Goal: Task Accomplishment & Management: Complete application form

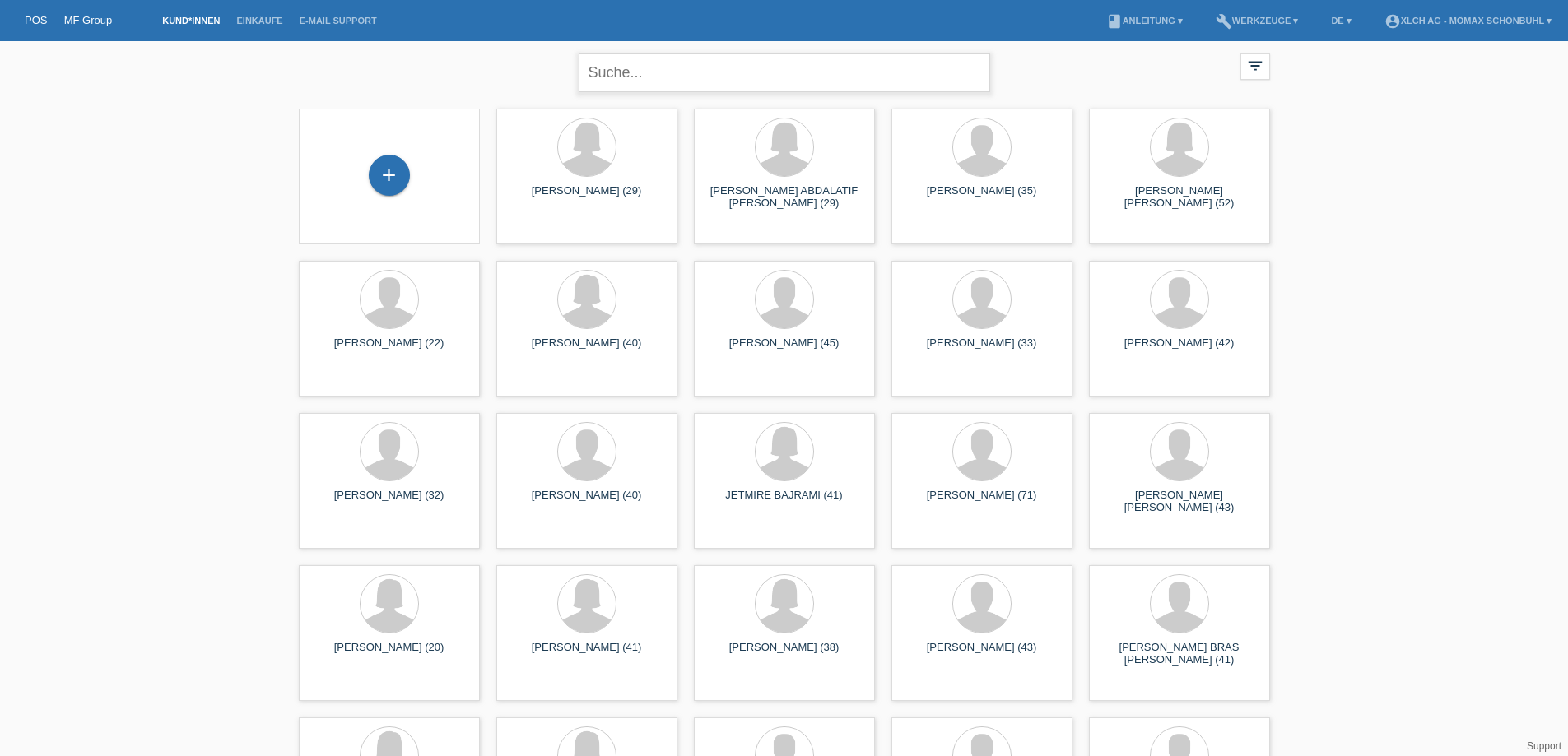
click at [591, 69] on input "text" at bounding box center [784, 72] width 411 height 39
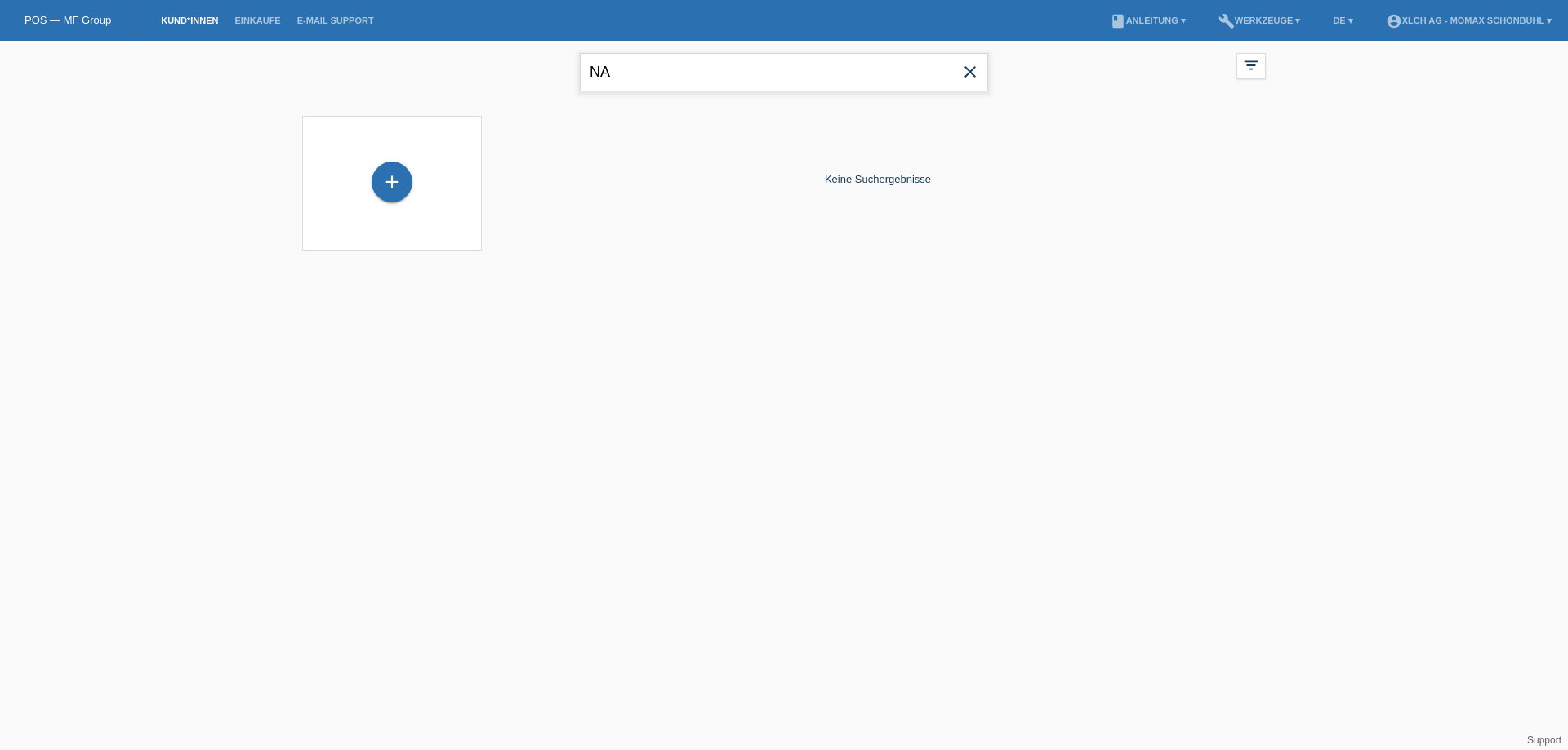
type input "N"
type input "ADEMI"
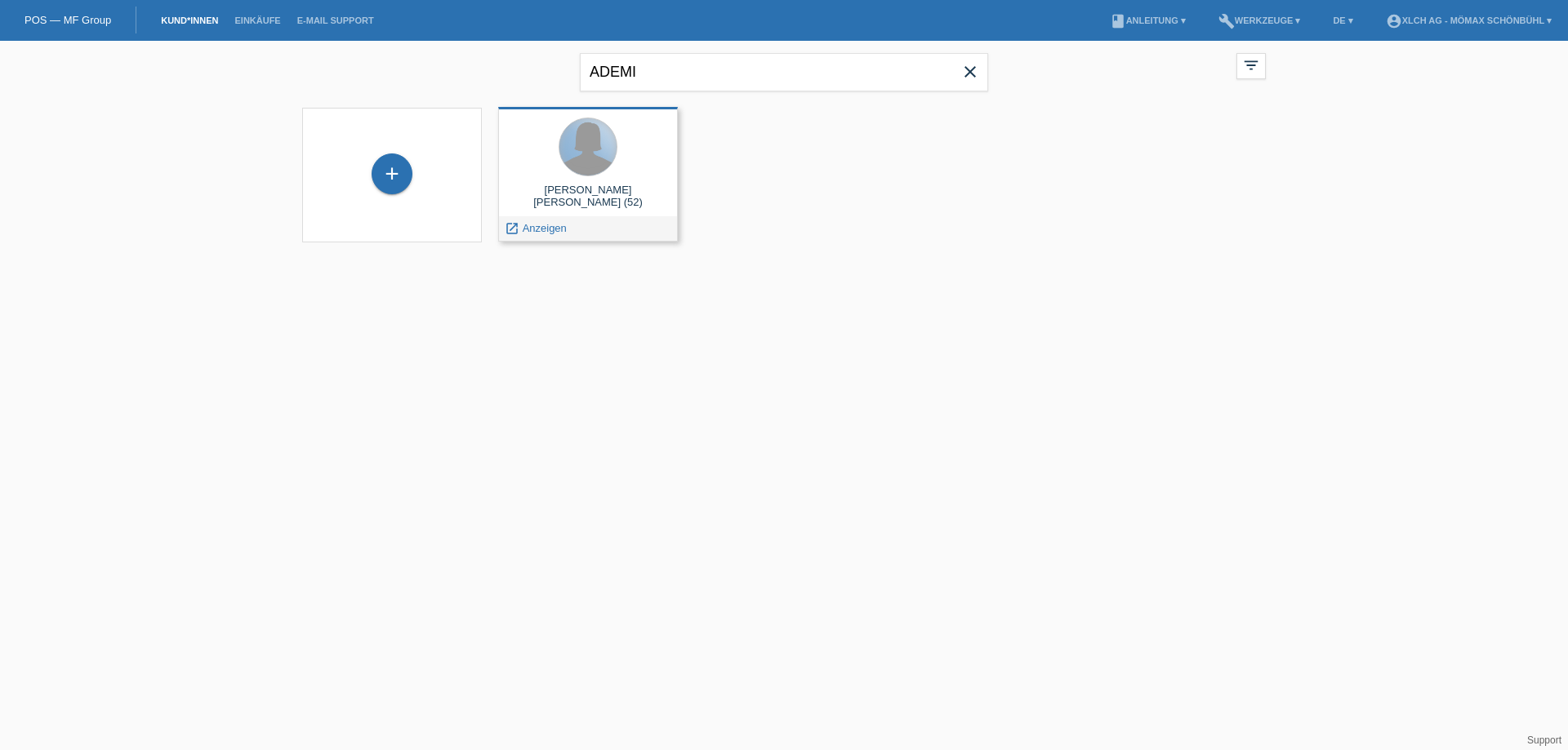
click at [577, 143] on div at bounding box center [588, 147] width 57 height 57
click at [541, 227] on span "Anzeigen" at bounding box center [544, 229] width 44 height 13
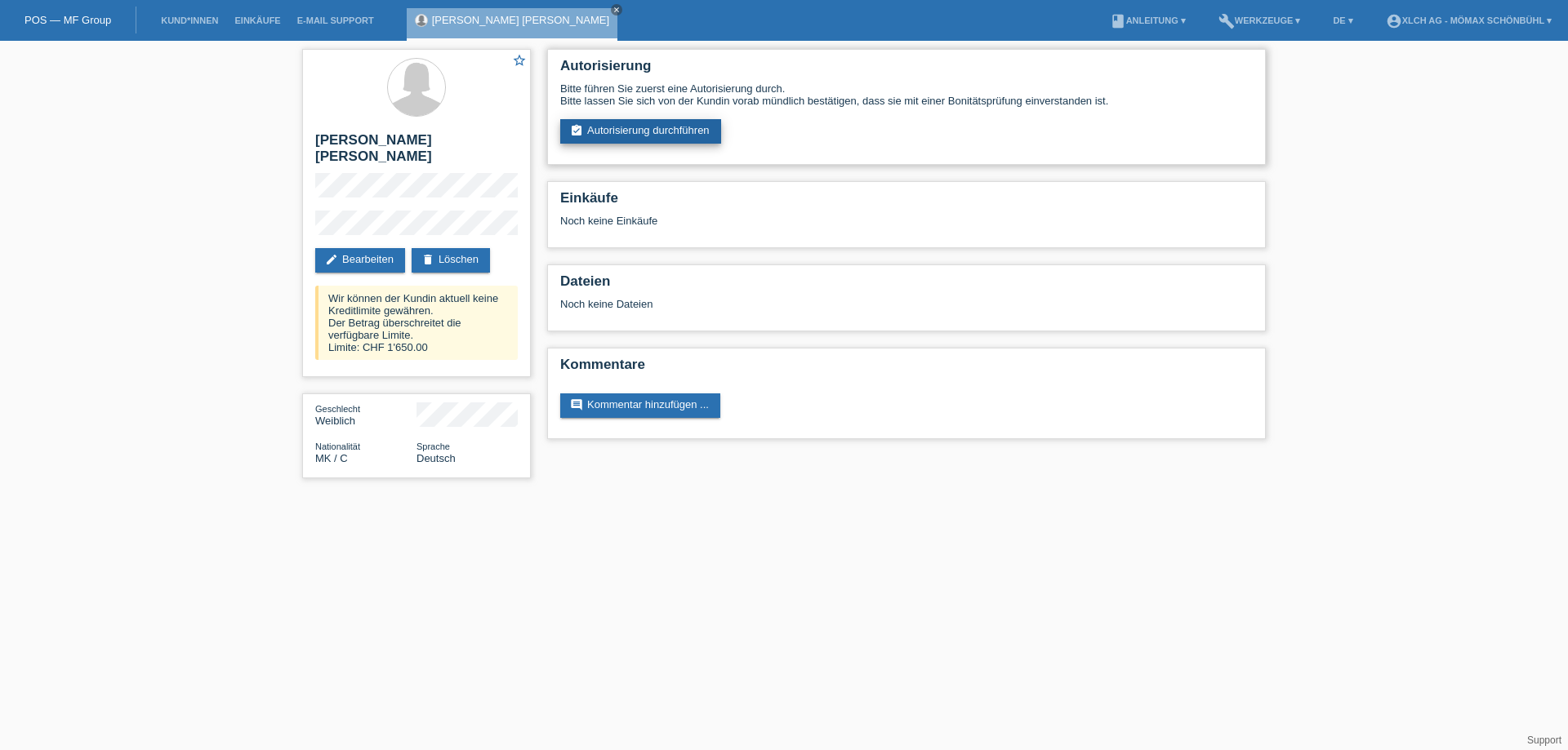
click at [661, 131] on link "assignment_turned_in Autorisierung durchführen" at bounding box center [640, 131] width 161 height 24
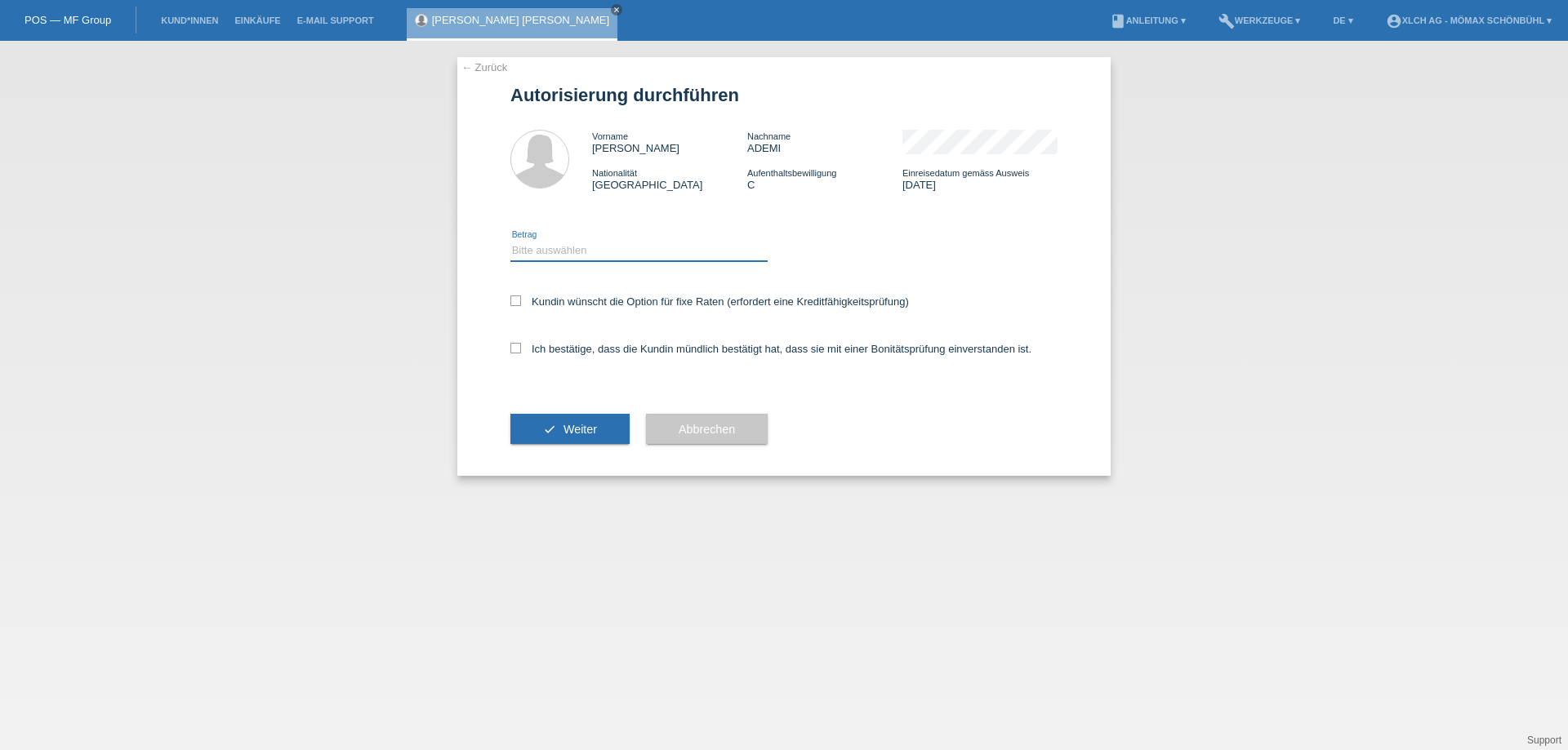
click at [530, 249] on select "Bitte auswählen CHF 1.00 - CHF 499.00 CHF 500.00 - CHF 1'999.00 CHF 2'000.00 - …" at bounding box center [639, 250] width 258 height 20
select select "2"
click at [511, 240] on select "Bitte auswählen CHF 1.00 - CHF 499.00 CHF 500.00 - CHF 1'999.00 CHF 2'000.00 - …" at bounding box center [639, 250] width 258 height 20
click at [513, 300] on icon at bounding box center [516, 301] width 11 height 11
click at [513, 300] on input "Kundin wünscht die Option für fixe Raten (erfordert eine Kreditfähigkeitsprüfun…" at bounding box center [516, 301] width 11 height 11
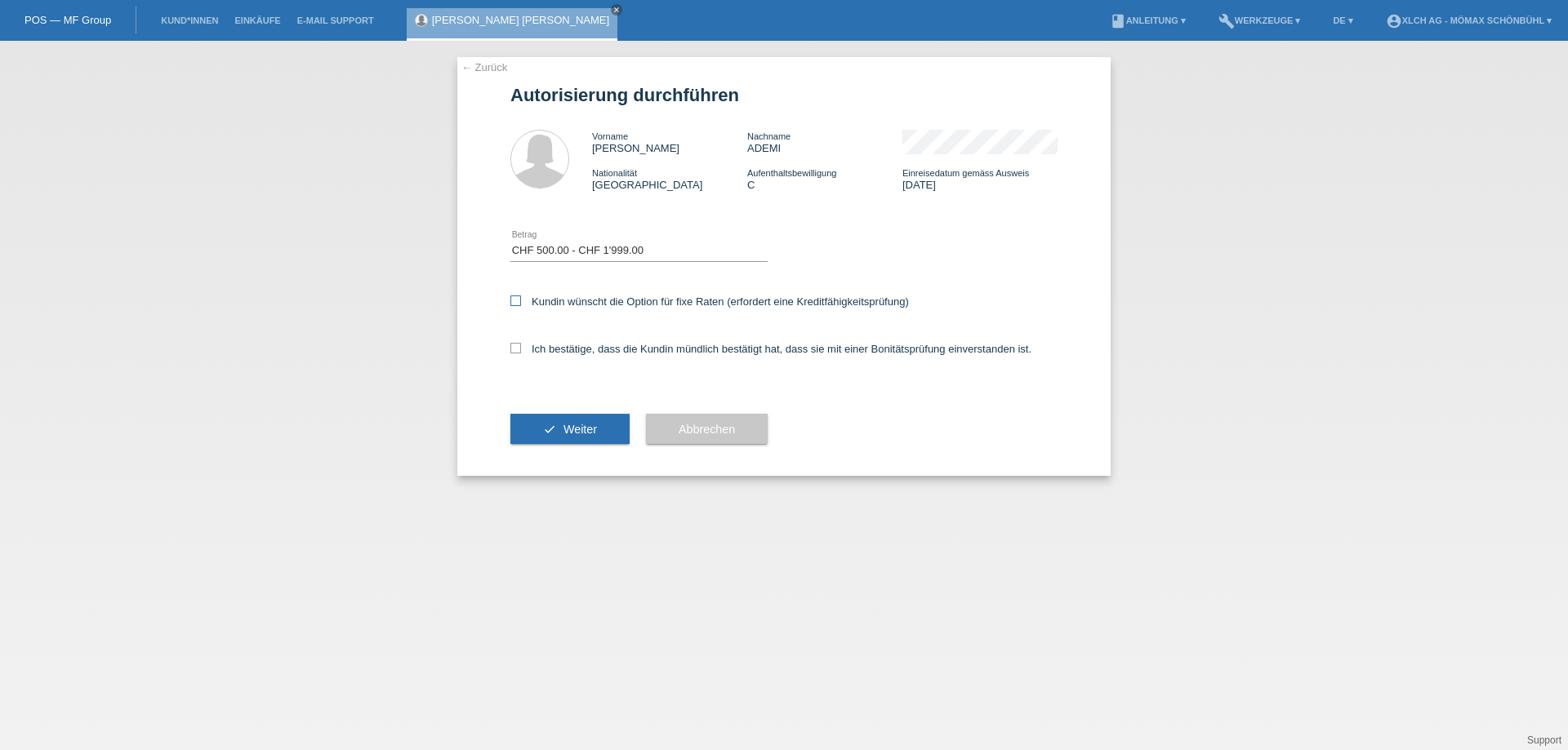
checkbox input "true"
click at [513, 345] on icon at bounding box center [516, 348] width 11 height 11
click at [513, 345] on input "Ich bestätige, dass die Kundin mündlich bestätigt hat, dass sie mit einer Bonit…" at bounding box center [516, 348] width 11 height 11
checkbox input "true"
click at [564, 429] on span "Weiter" at bounding box center [580, 429] width 33 height 13
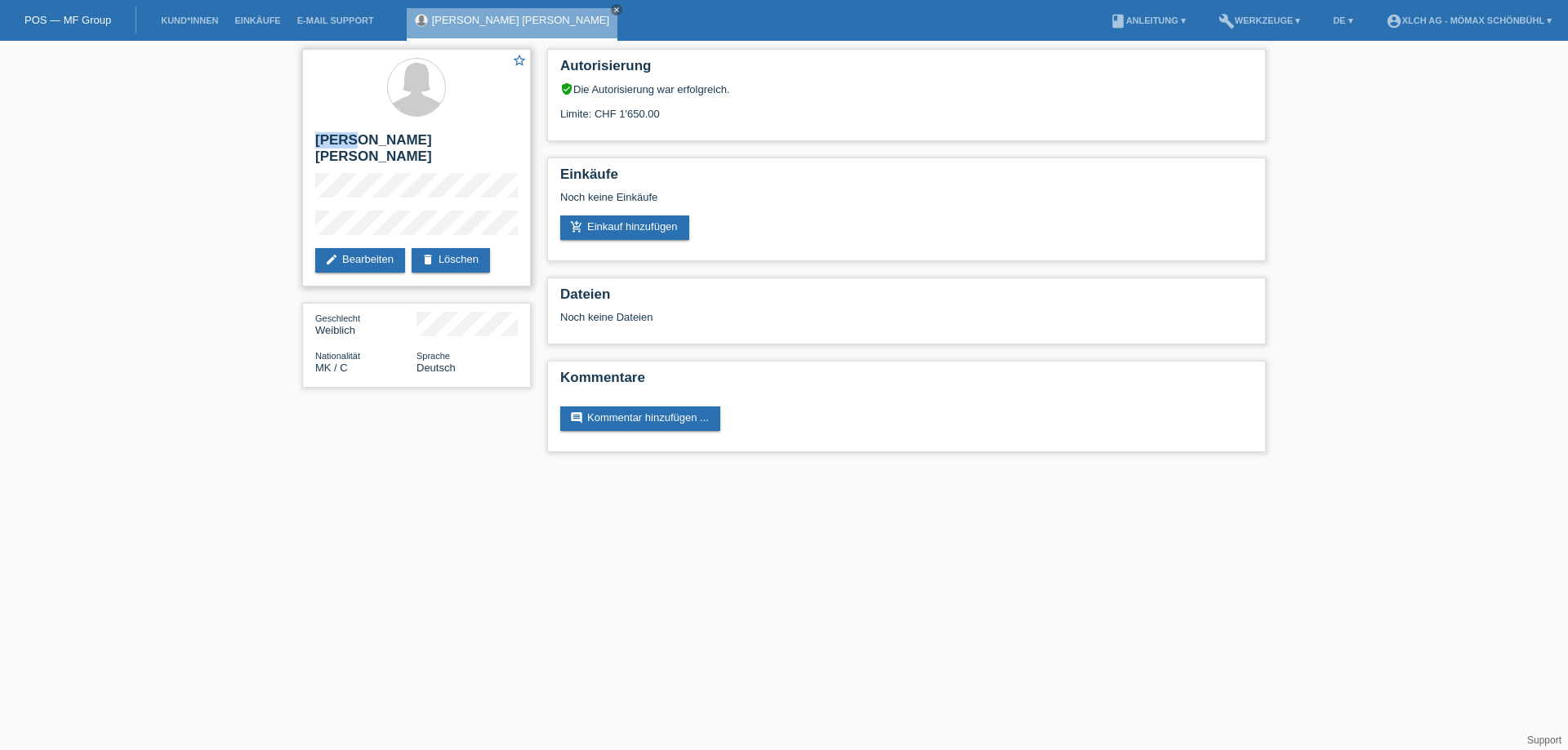
drag, startPoint x: 316, startPoint y: 137, endPoint x: 357, endPoint y: 133, distance: 41.2
click at [357, 133] on h2 "[PERSON_NAME] [PERSON_NAME]" at bounding box center [416, 153] width 203 height 41
copy h2 "[PERSON_NAME]"
click at [640, 224] on link "add_shopping_cart Einkauf hinzufügen" at bounding box center [625, 227] width 129 height 24
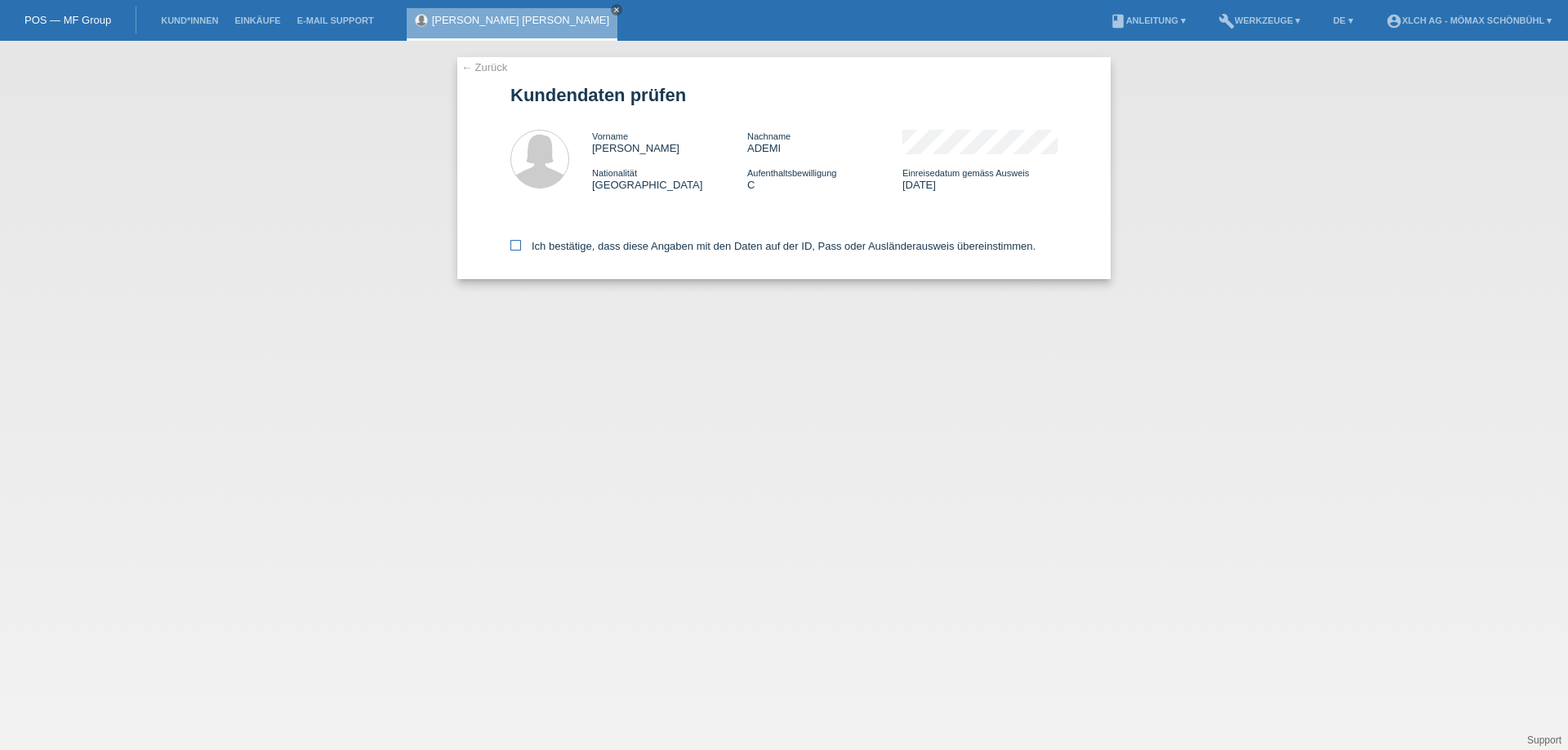
click at [516, 245] on icon at bounding box center [516, 246] width 11 height 11
click at [516, 245] on input "Ich bestätige, dass diese Angaben mit den Daten auf der ID, Pass oder Ausländer…" at bounding box center [516, 246] width 11 height 11
checkbox input "true"
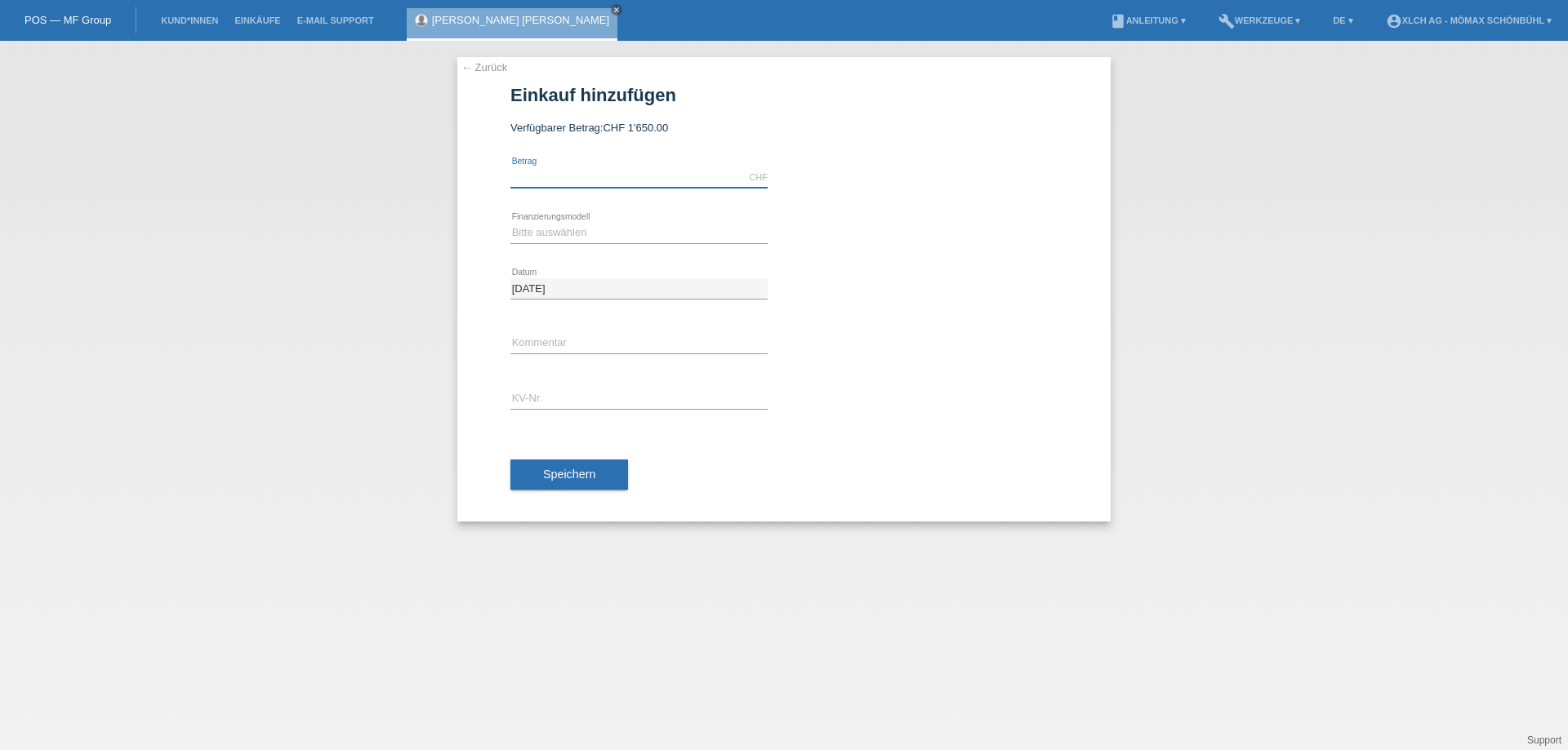
click at [530, 176] on input "text" at bounding box center [639, 178] width 258 height 21
type input "1600.00"
click at [540, 234] on select "Bitte auswählen Kauf auf Rechnung mit Teilzahlungsoption Fixe Raten - Zinsübern…" at bounding box center [639, 232] width 258 height 20
select select "113"
click at [511, 222] on select "Bitte auswählen Kauf auf Rechnung mit Teilzahlungsoption Fixe Raten - Zinsübern…" at bounding box center [639, 232] width 258 height 20
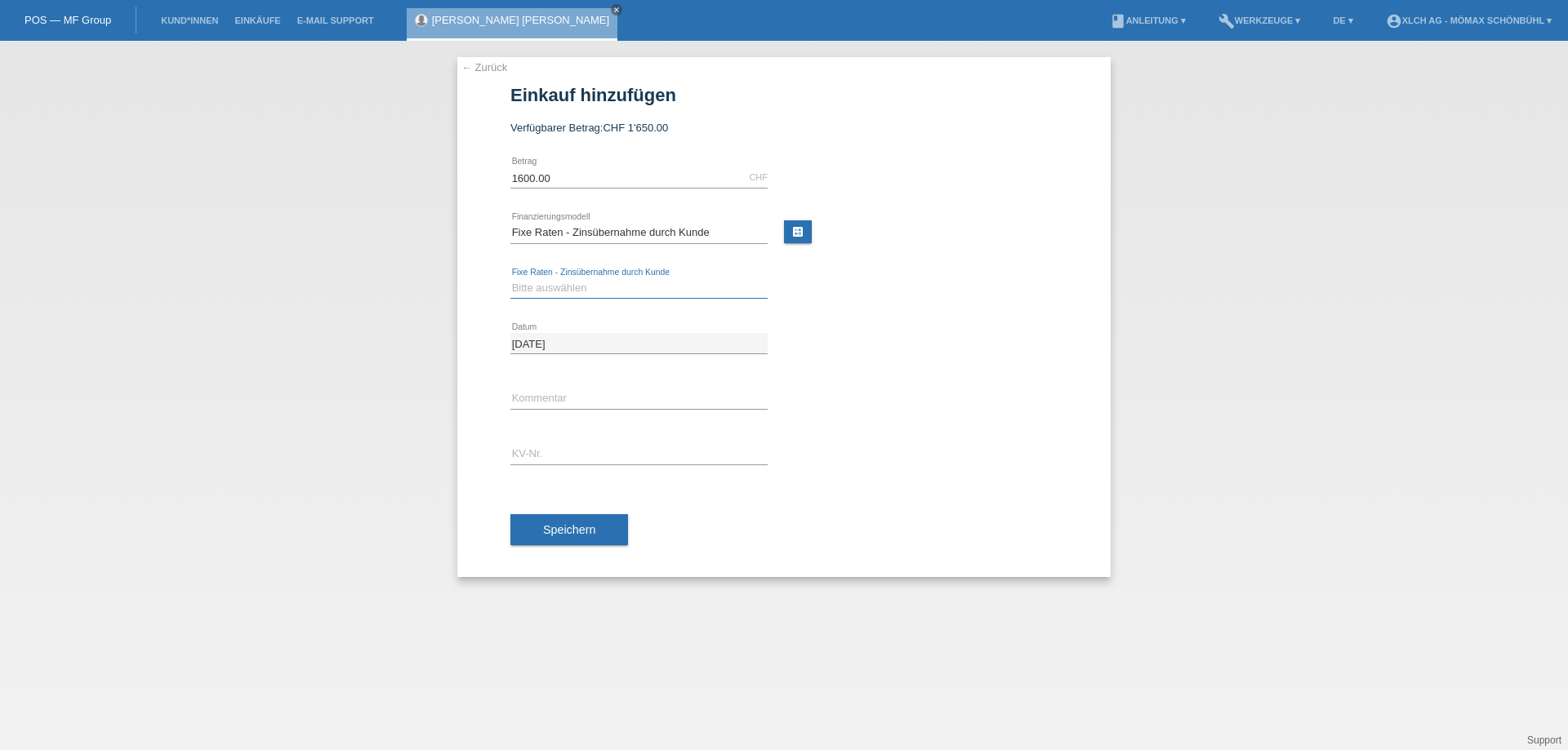
click at [558, 290] on select "Bitte auswählen 6 Raten 12 Raten 24 Raten 36 Raten" at bounding box center [639, 288] width 258 height 20
select select "325"
click at [511, 278] on select "Bitte auswählen 6 Raten 12 Raten 24 Raten 36 Raten" at bounding box center [639, 288] width 258 height 20
click at [512, 399] on input "text" at bounding box center [639, 398] width 258 height 21
type input "1t83"
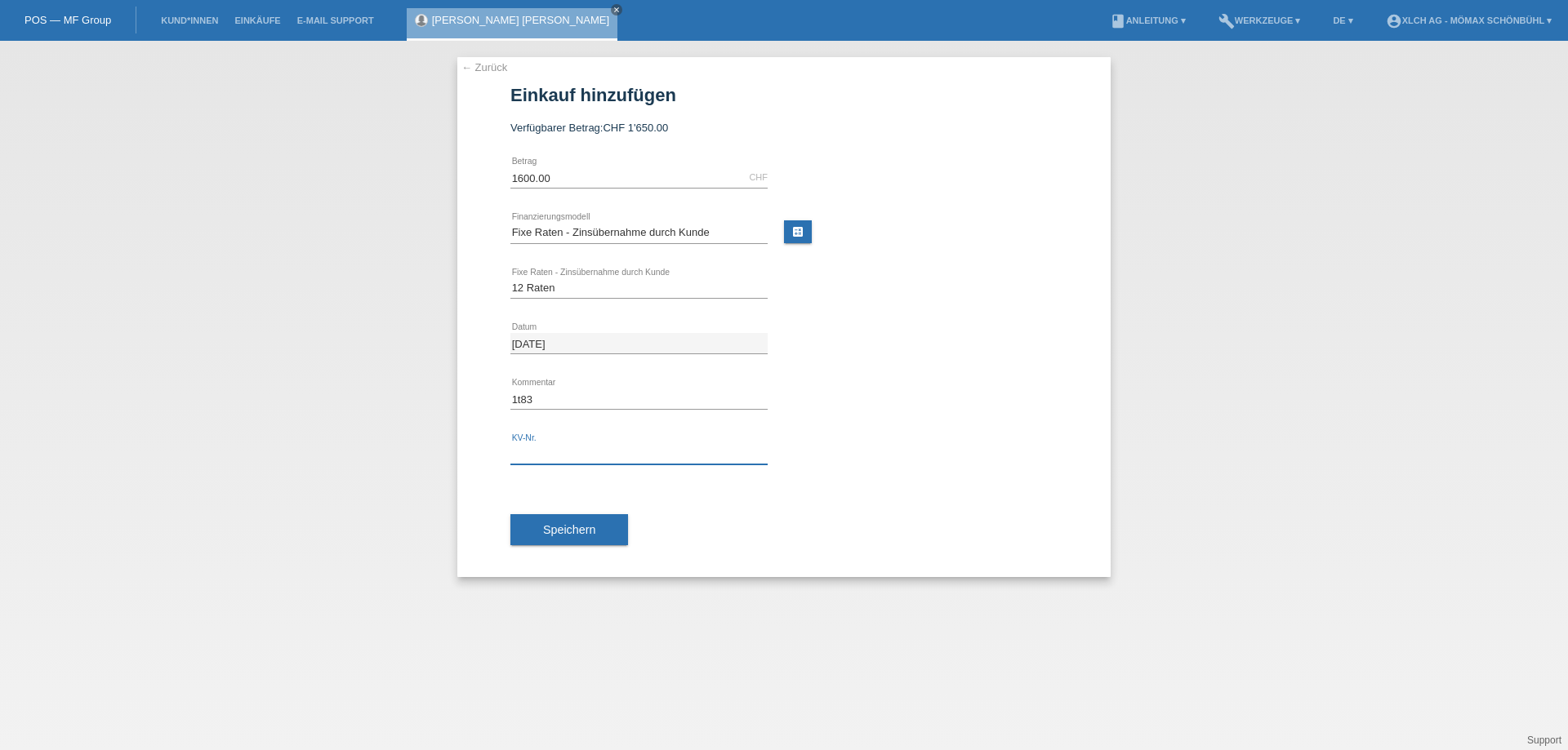
click at [513, 453] on input "text" at bounding box center [639, 454] width 258 height 21
type input "6MNBCR"
click at [571, 529] on span "Speichern" at bounding box center [569, 529] width 52 height 13
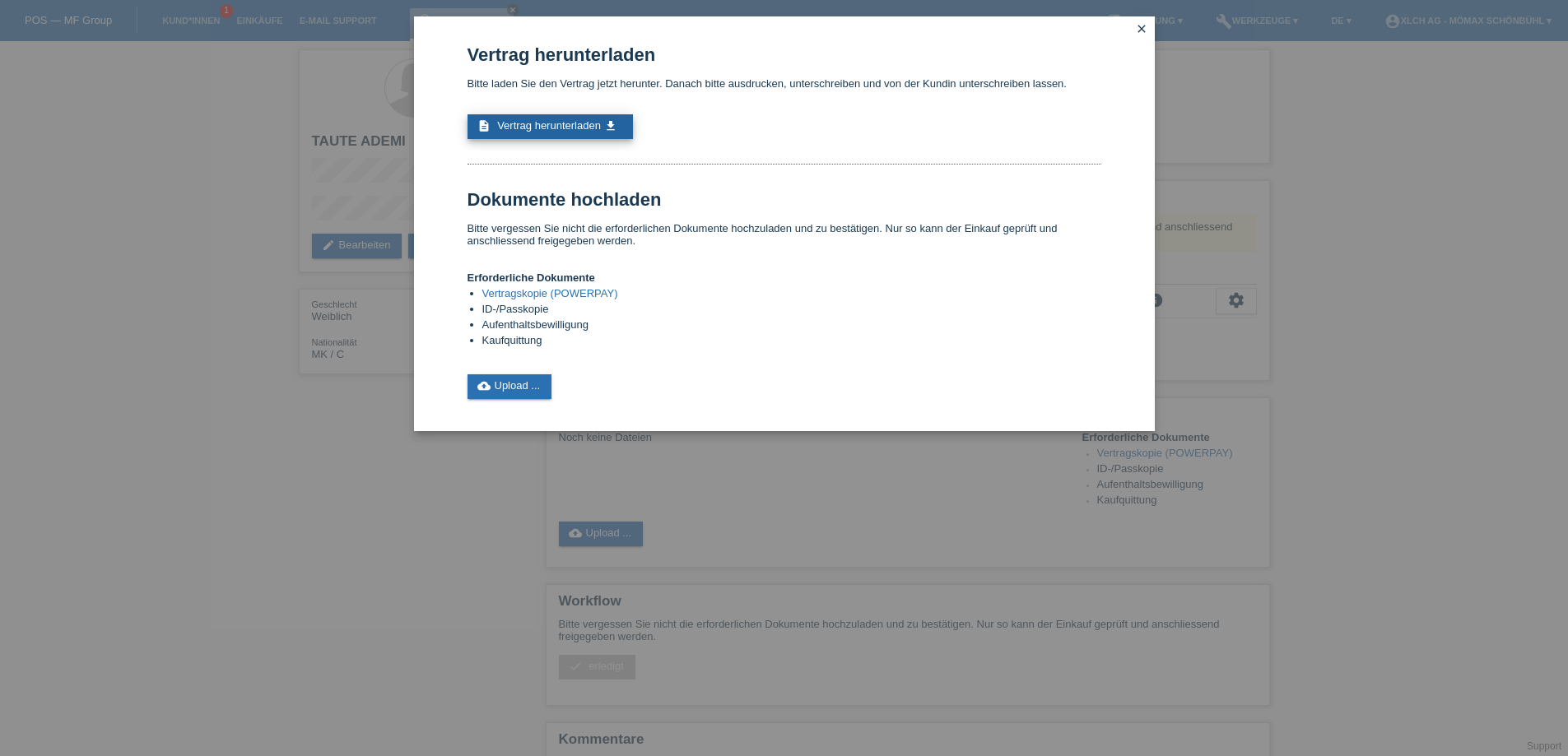
click at [539, 128] on span "Vertrag herunterladen" at bounding box center [549, 126] width 104 height 13
click at [1137, 31] on icon "close" at bounding box center [1141, 29] width 14 height 14
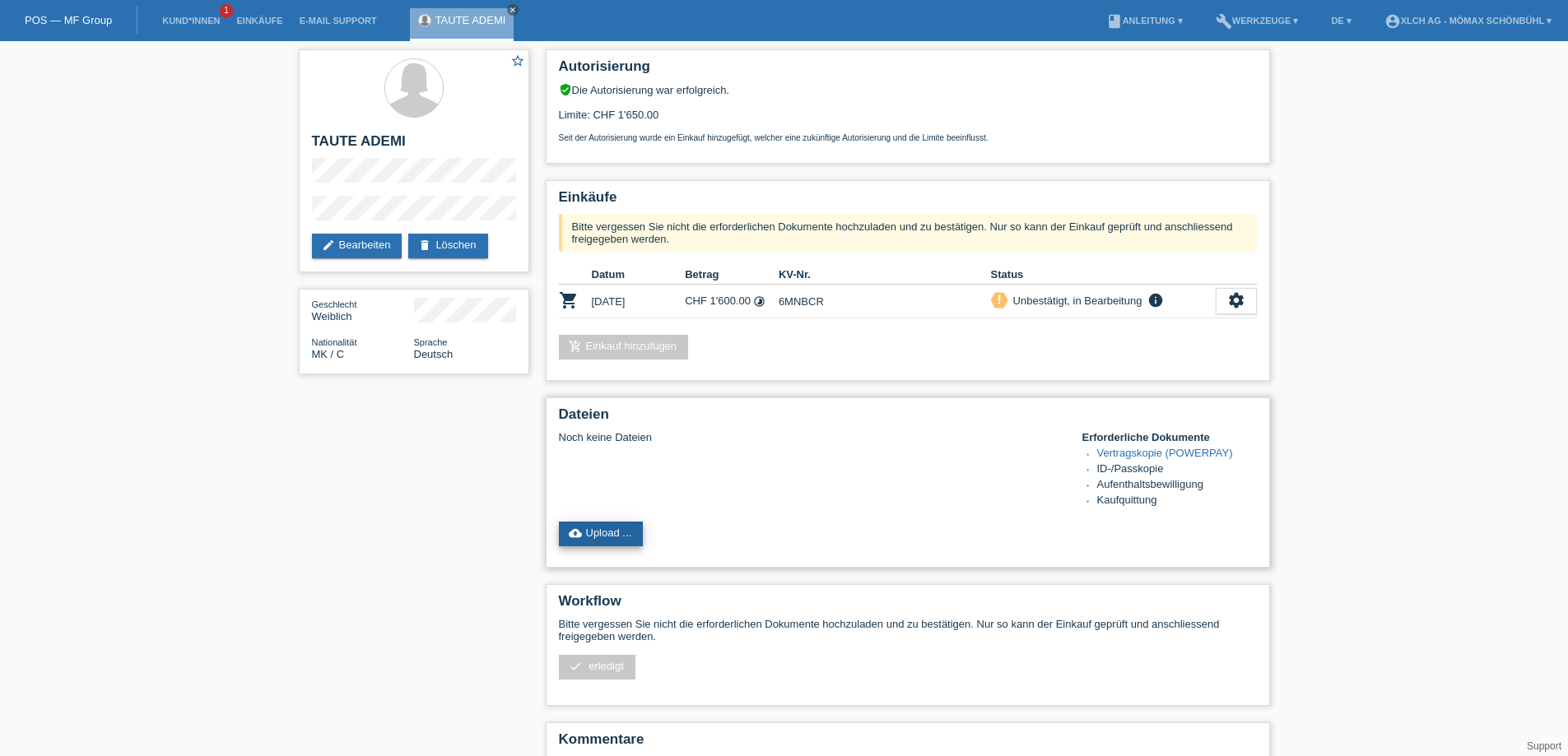
click at [603, 530] on link "cloud_upload Upload ..." at bounding box center [601, 534] width 85 height 24
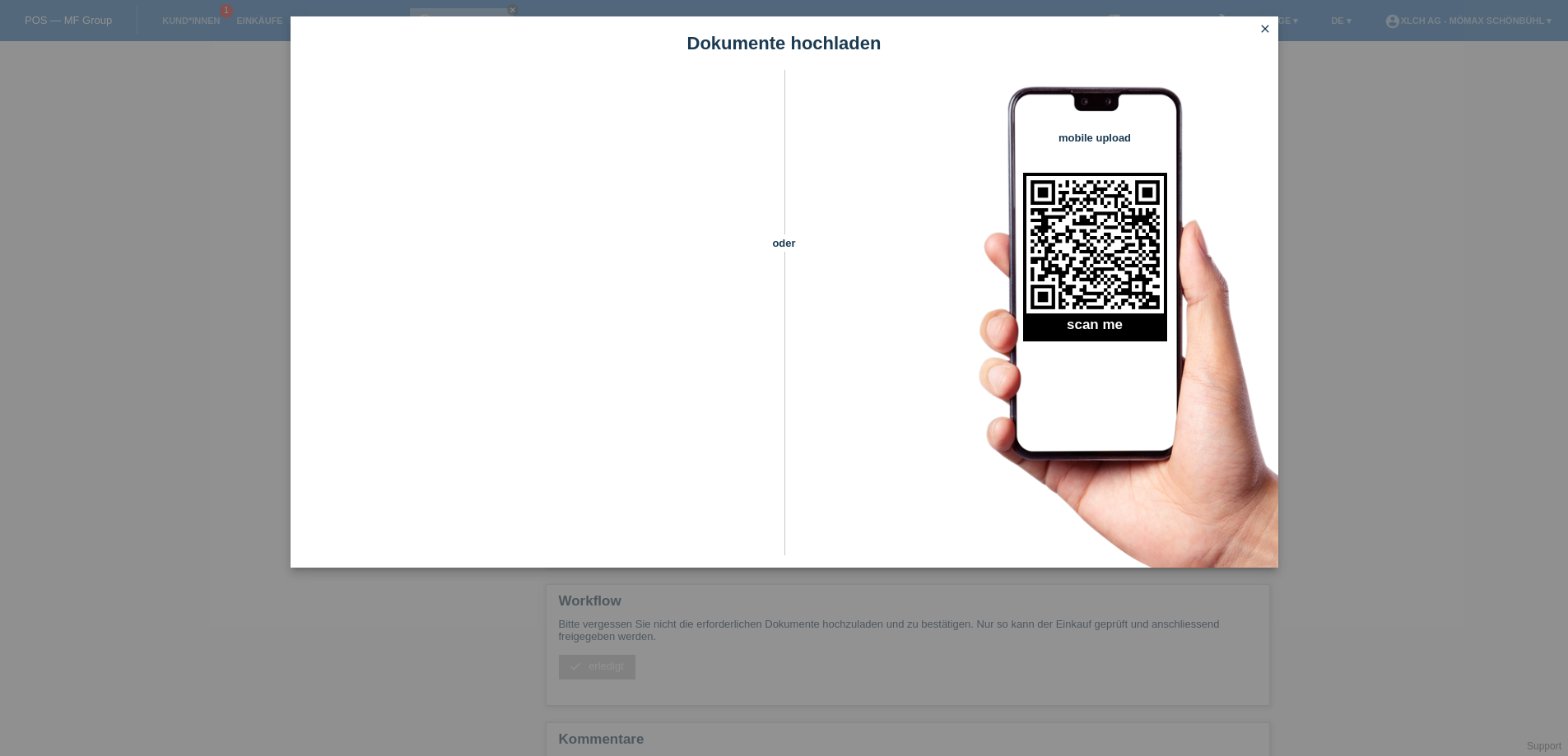
click at [1261, 26] on icon "close" at bounding box center [1264, 29] width 14 height 14
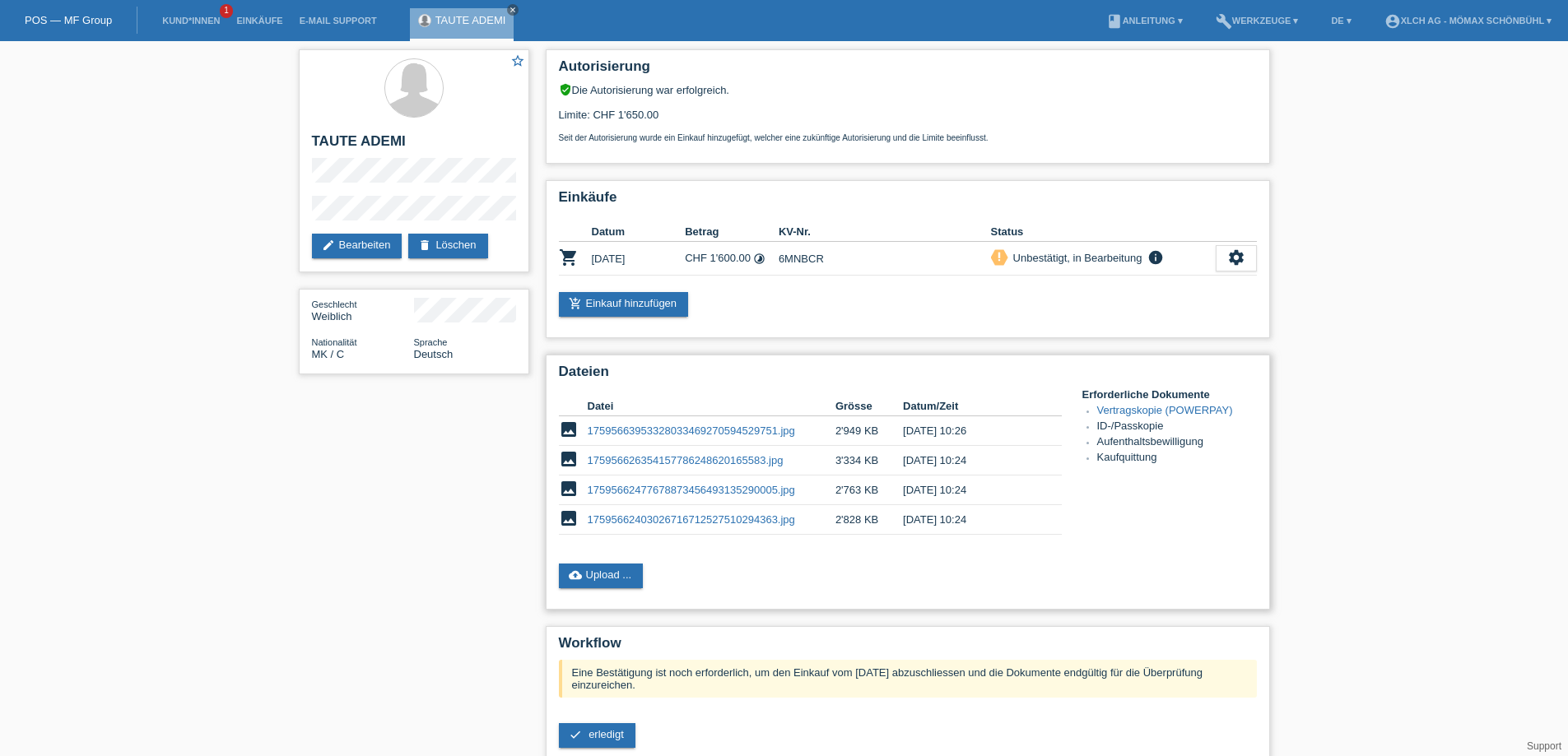
scroll to position [143, 0]
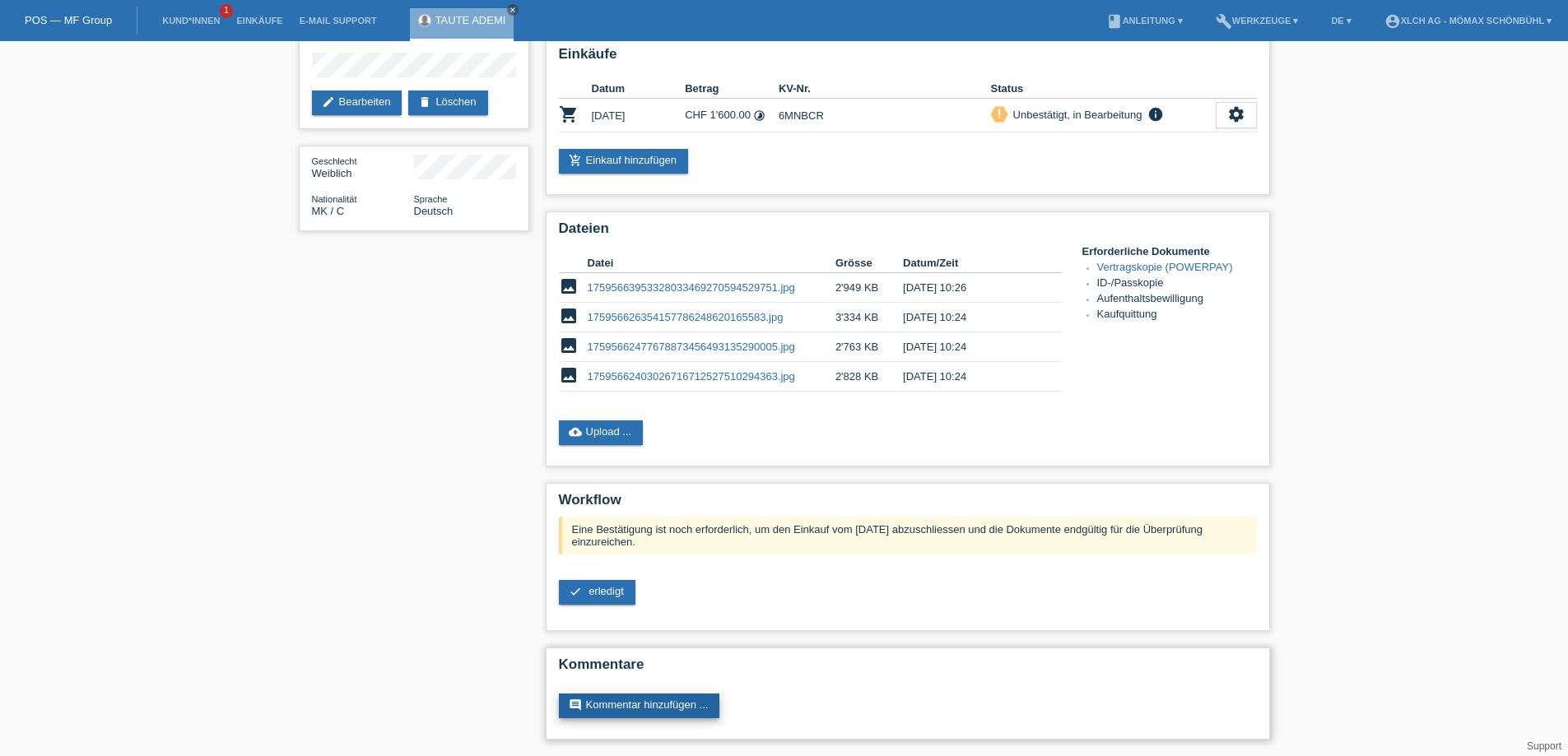
click at [602, 705] on link "comment Kommentar hinzufügen ..." at bounding box center [639, 705] width 161 height 24
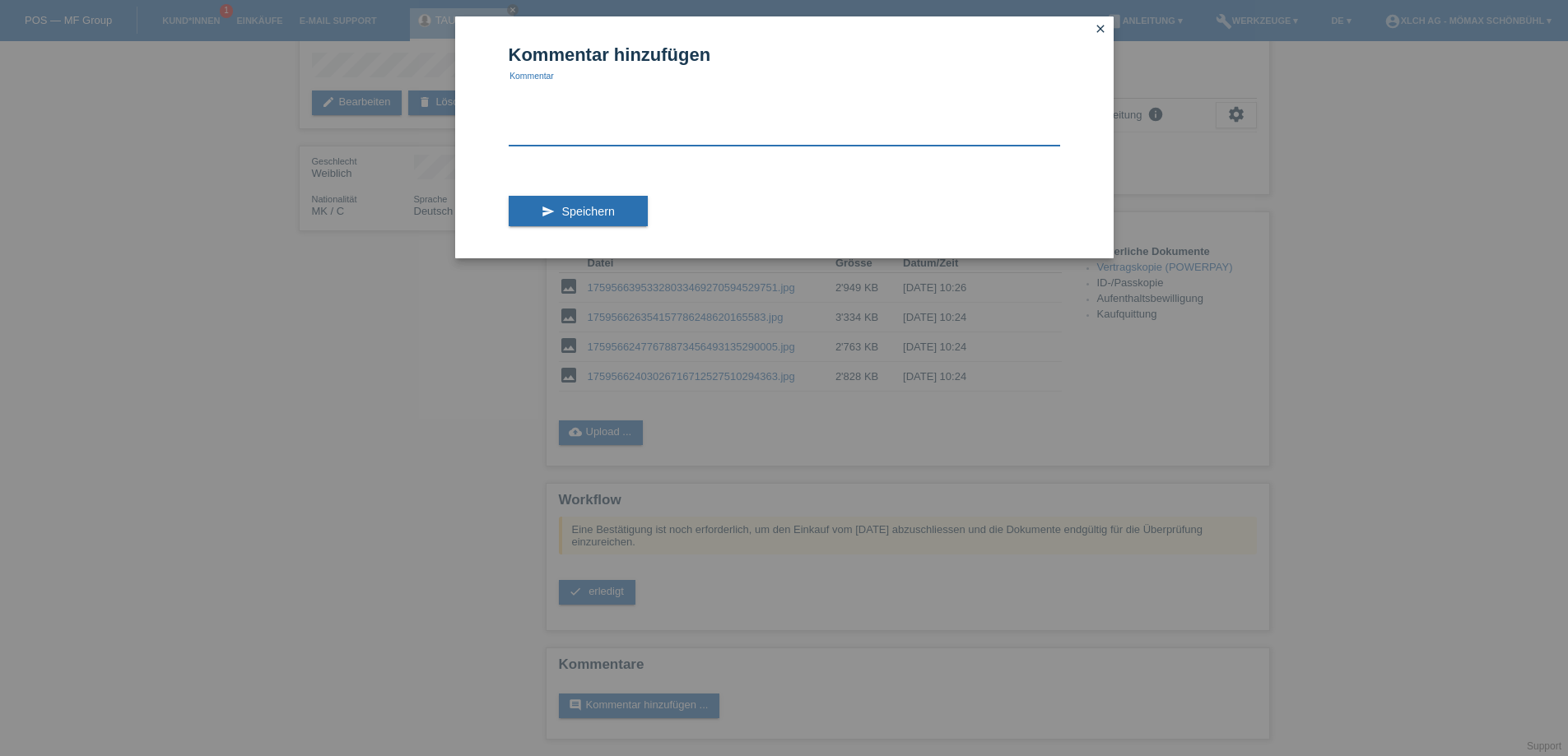
click at [511, 125] on textarea at bounding box center [784, 114] width 552 height 63
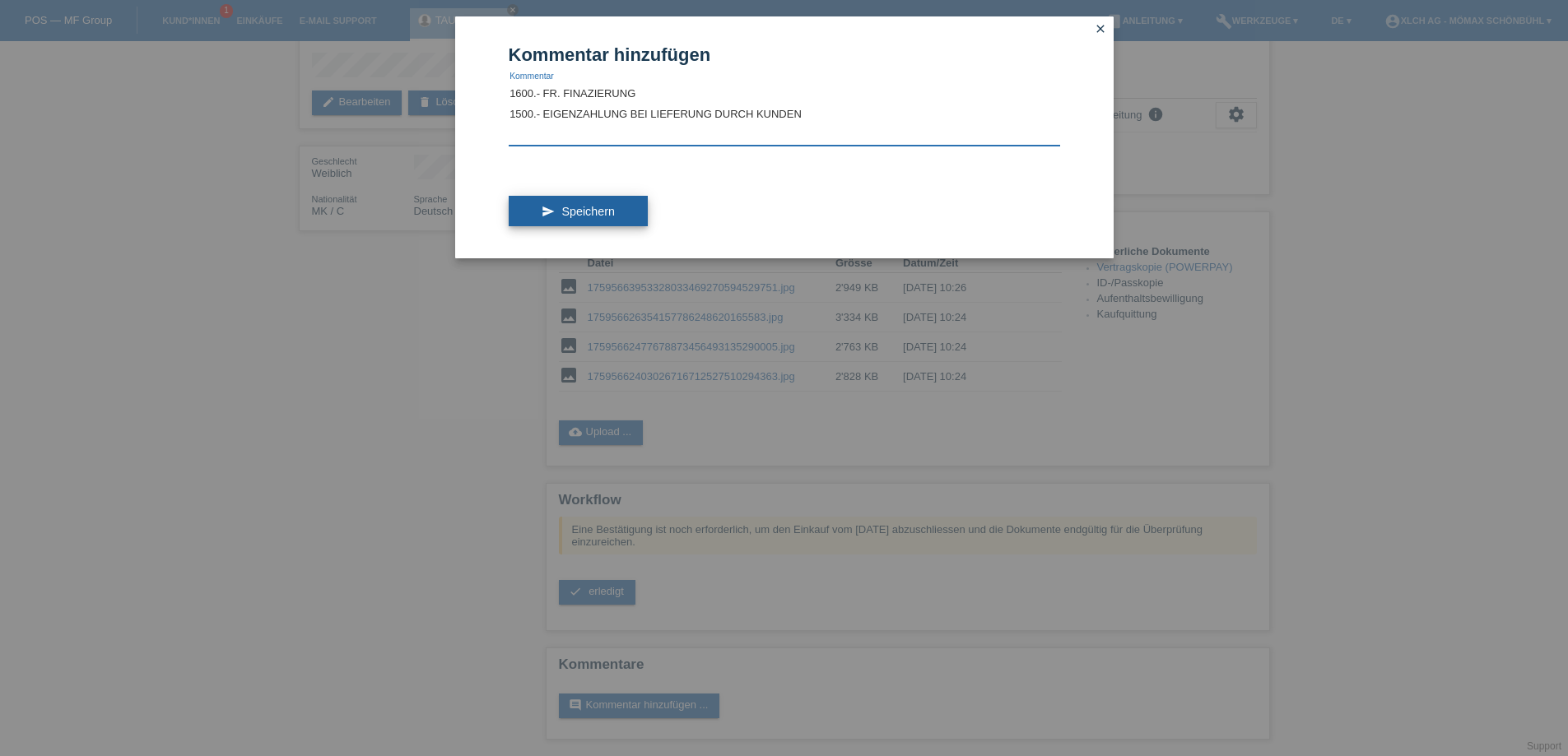
type textarea "1600.- FR. FINAZIERUNG 1500.- EIGENZAHLUNG BEI LIEFERUNG DURCH KUNDEN"
click at [596, 202] on button "send Speichern" at bounding box center [578, 212] width 139 height 32
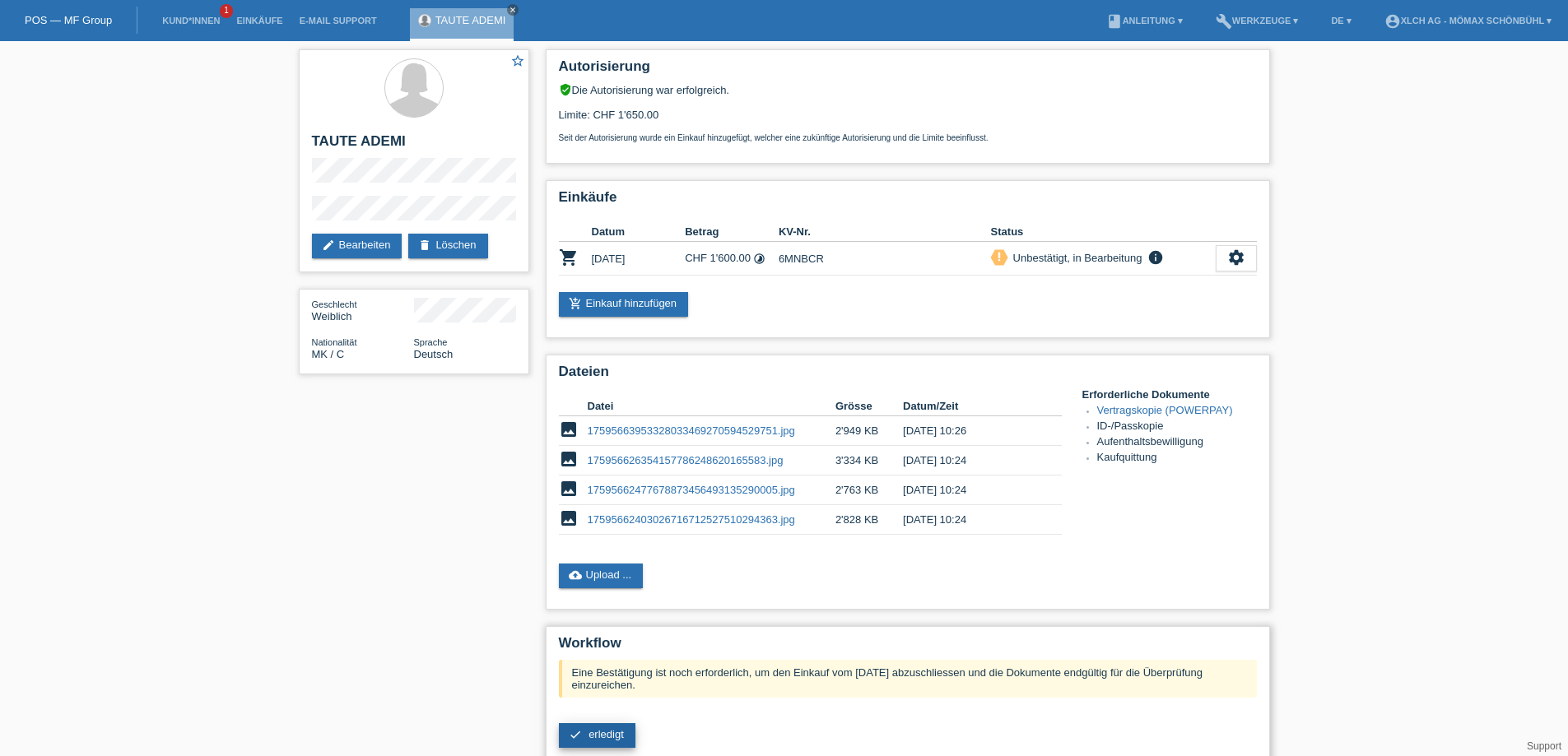
click at [590, 737] on span "erledigt" at bounding box center [606, 734] width 35 height 13
